Goal: Navigation & Orientation: Find specific page/section

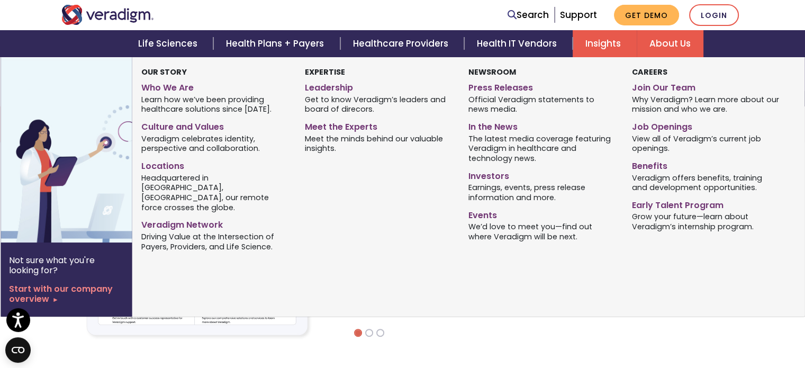
scroll to position [212, 0]
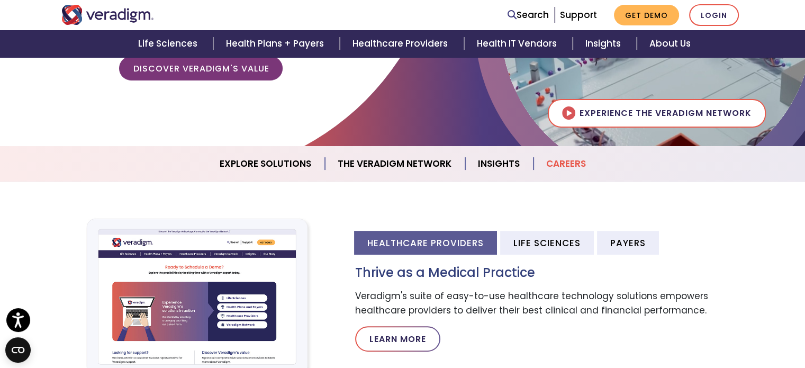
click at [565, 167] on link "Careers" at bounding box center [566, 163] width 65 height 27
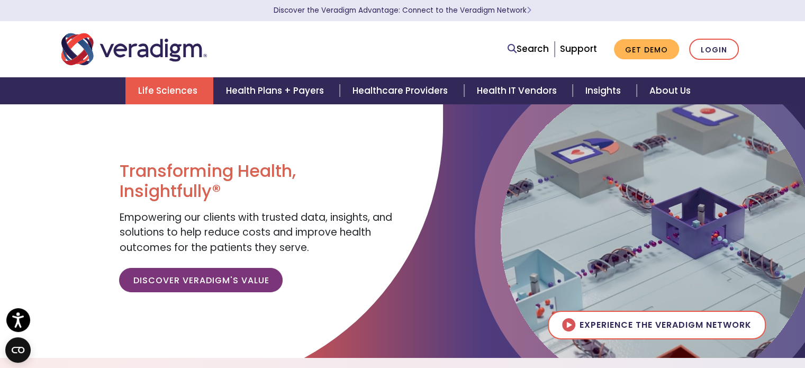
click at [181, 93] on link "Life Sciences" at bounding box center [169, 90] width 88 height 27
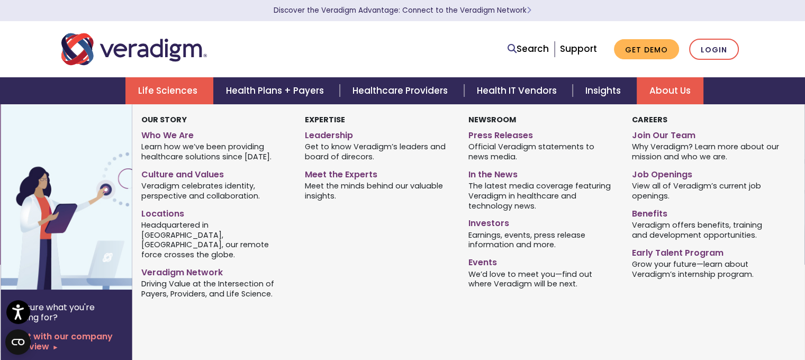
click at [680, 89] on link "About Us" at bounding box center [670, 90] width 67 height 27
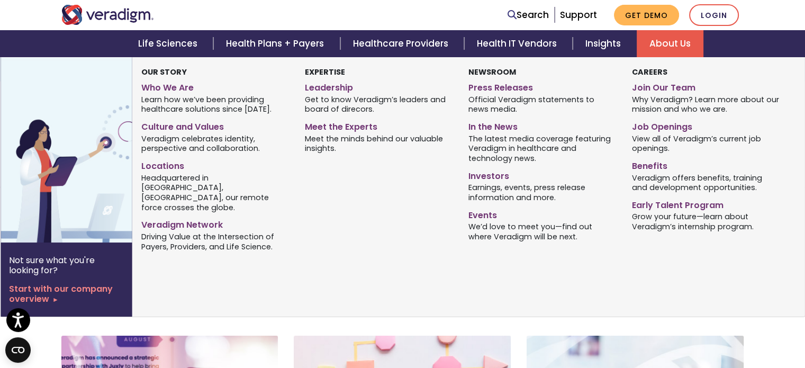
scroll to position [159, 0]
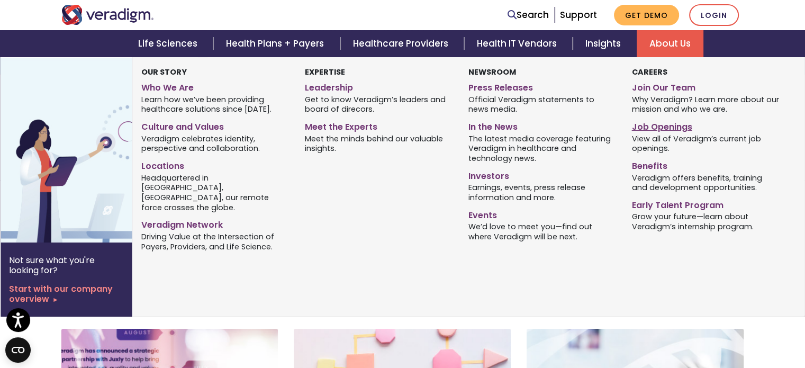
click at [660, 127] on link "Job Openings" at bounding box center [706, 125] width 148 height 15
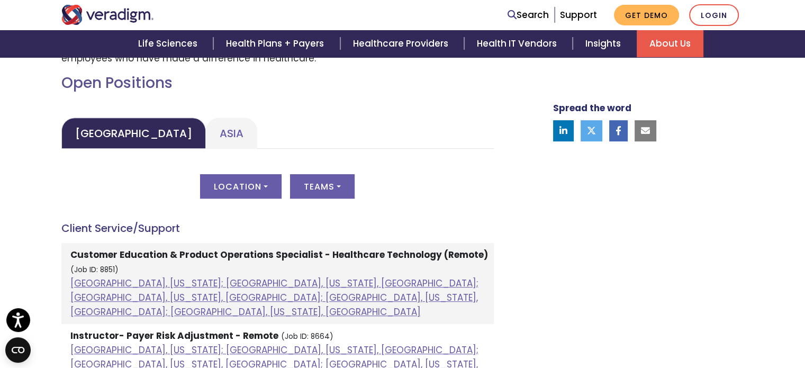
scroll to position [476, 0]
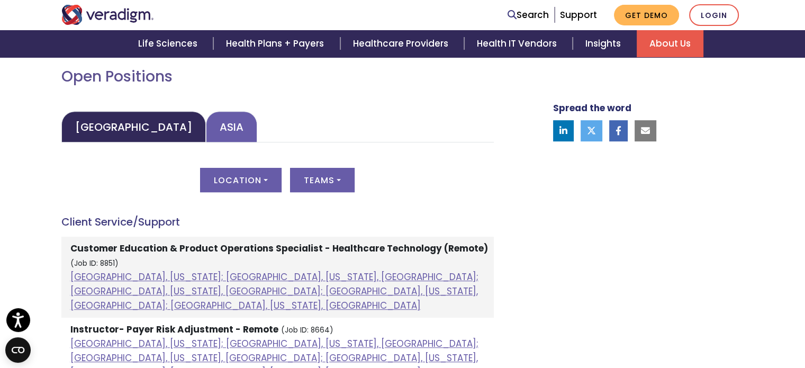
click at [206, 130] on link "Asia" at bounding box center [231, 126] width 51 height 31
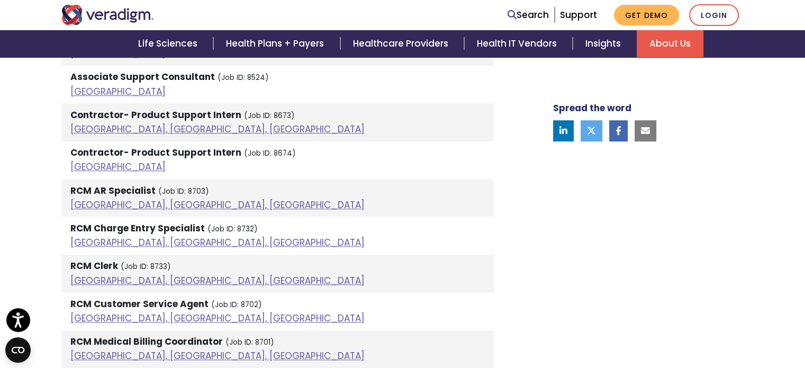
scroll to position [953, 0]
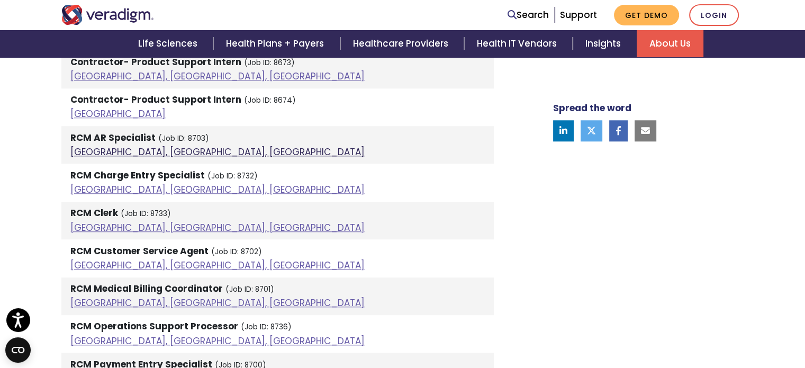
drag, startPoint x: 122, startPoint y: 136, endPoint x: 107, endPoint y: 152, distance: 21.8
click at [107, 152] on link "Pune, Maharashtra, India" at bounding box center [217, 152] width 294 height 13
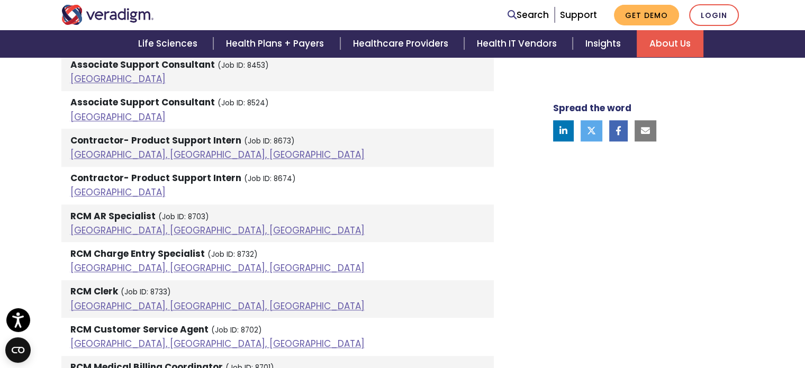
scroll to position [900, 0]
